Goal: Navigation & Orientation: Understand site structure

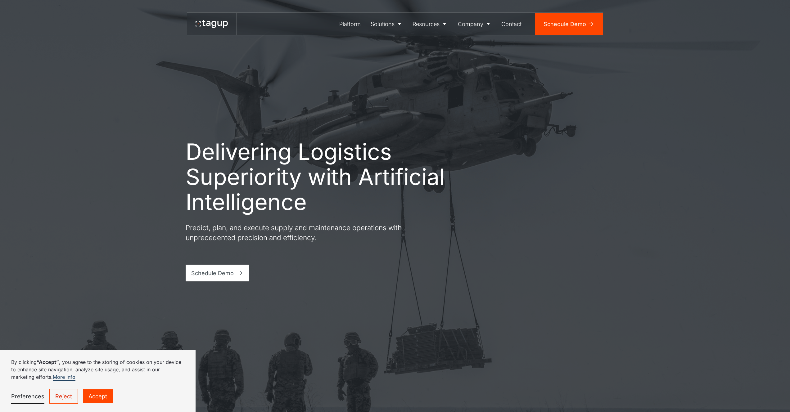
click at [99, 399] on link "Accept" at bounding box center [98, 397] width 30 height 14
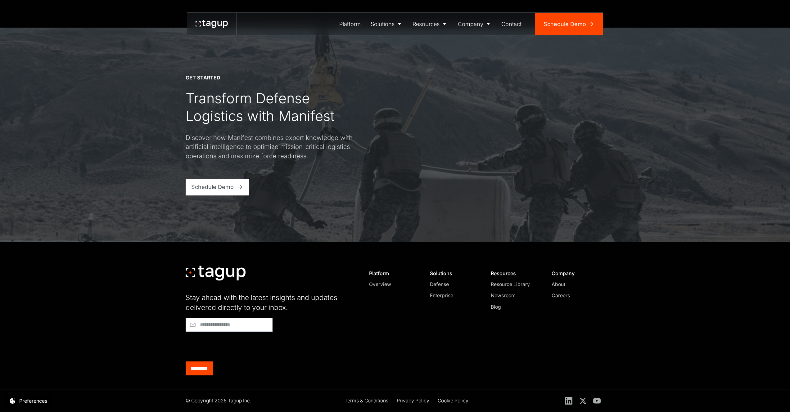
scroll to position [2651, 0]
click at [382, 283] on div "Overview" at bounding box center [393, 283] width 48 height 7
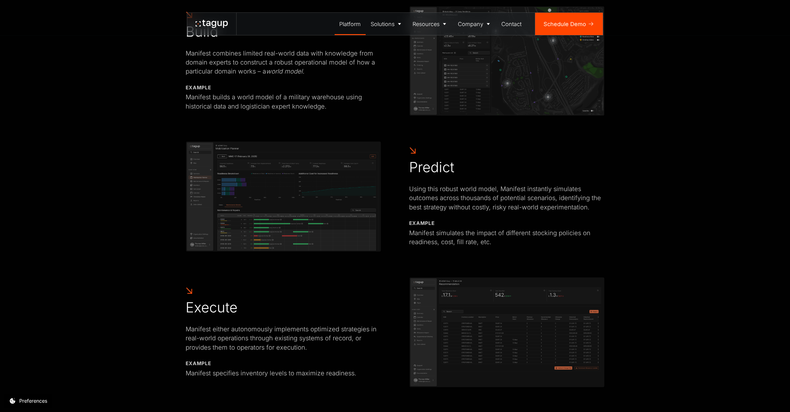
scroll to position [528, 0]
click at [249, 199] on img at bounding box center [284, 196] width 196 height 111
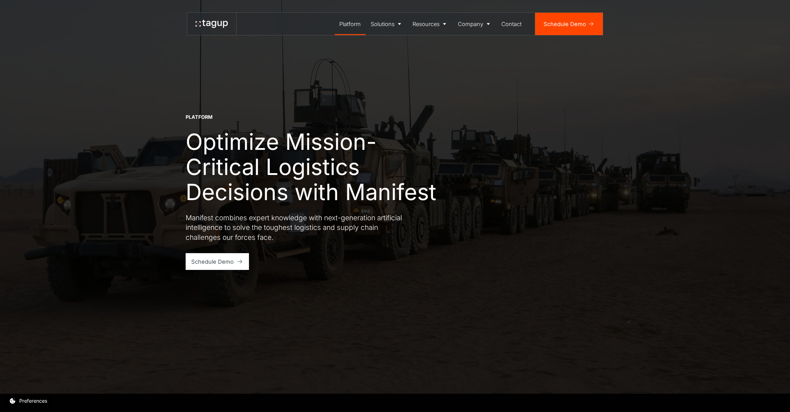
scroll to position [0, 0]
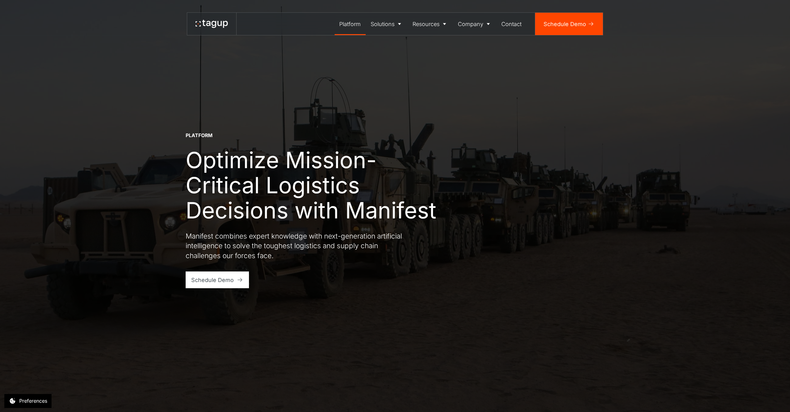
click at [352, 24] on div "Platform" at bounding box center [349, 24] width 21 height 8
click at [388, 46] on div "Defense" at bounding box center [387, 45] width 28 height 7
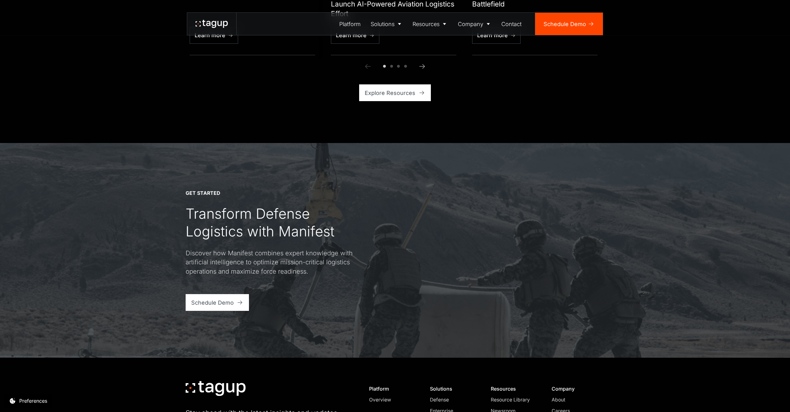
scroll to position [2395, 0]
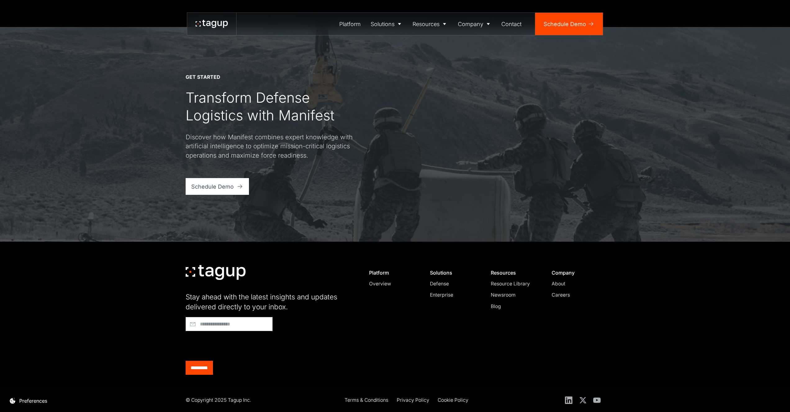
click at [558, 283] on div "About" at bounding box center [576, 283] width 48 height 7
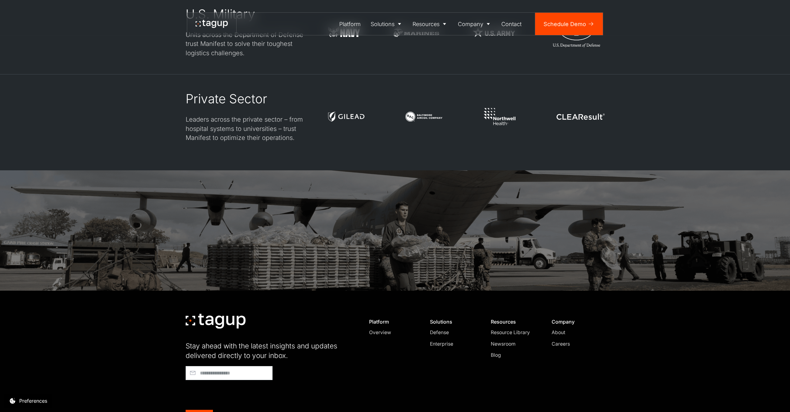
scroll to position [1960, 0]
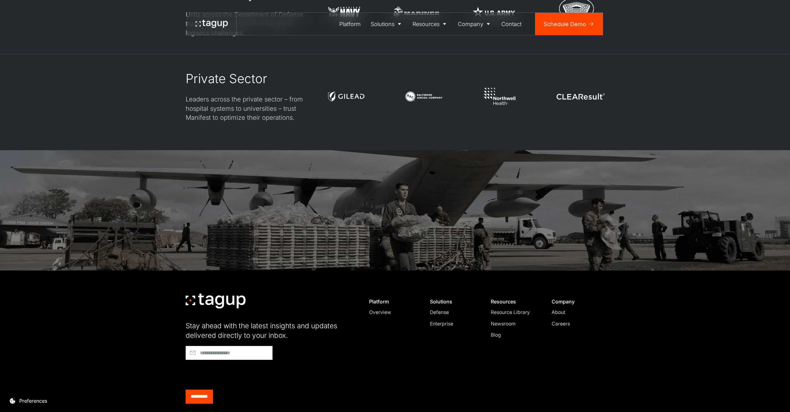
click at [560, 321] on div "Careers" at bounding box center [576, 324] width 48 height 7
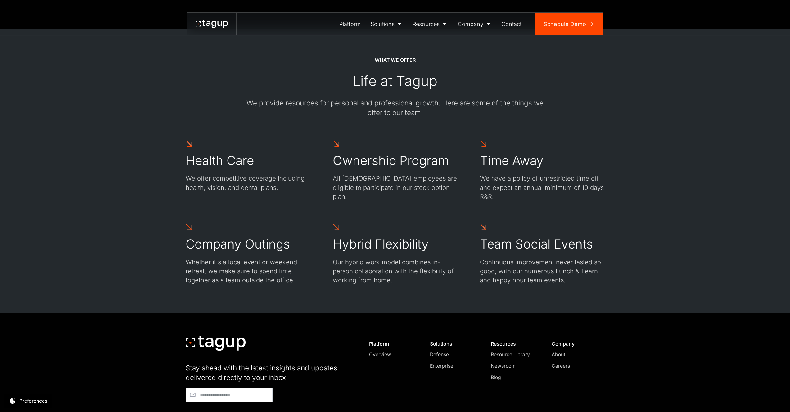
scroll to position [571, 0]
